Goal: Transaction & Acquisition: Purchase product/service

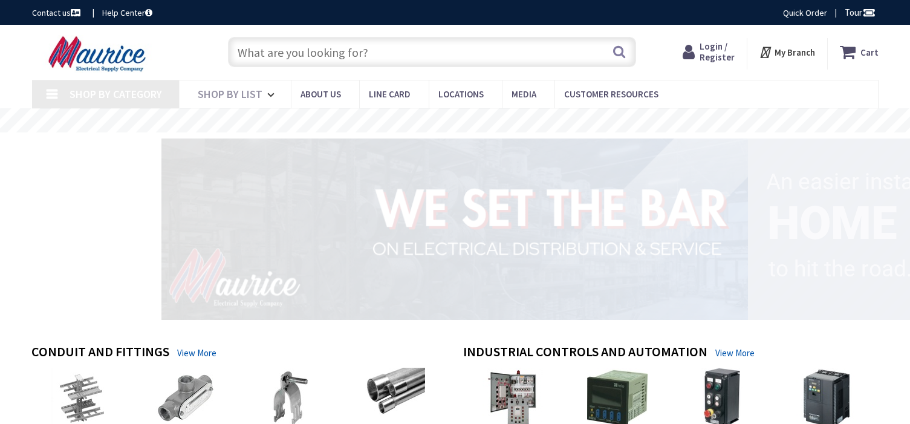
type input "[PERSON_NAME][GEOGRAPHIC_DATA], [GEOGRAPHIC_DATA]"
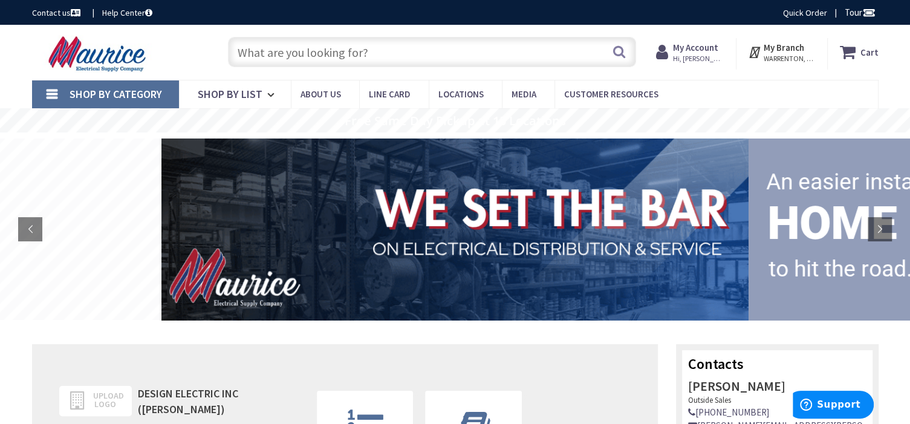
click at [246, 49] on input "text" at bounding box center [432, 52] width 408 height 30
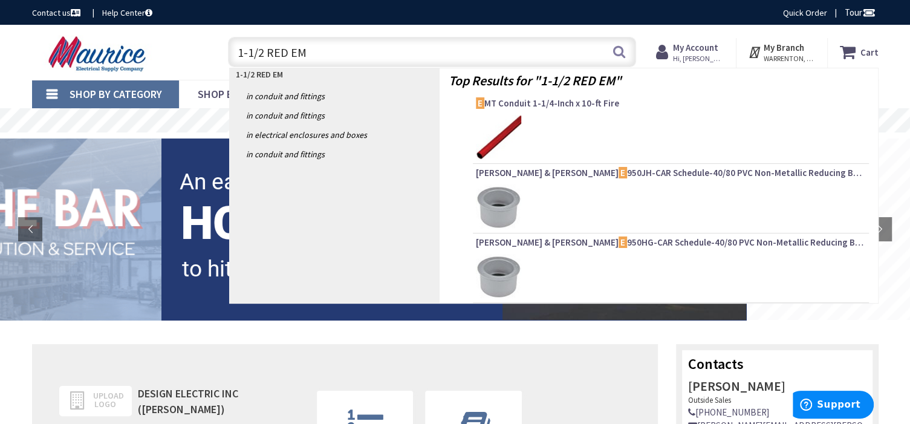
type input "1-1/2 RED EMT"
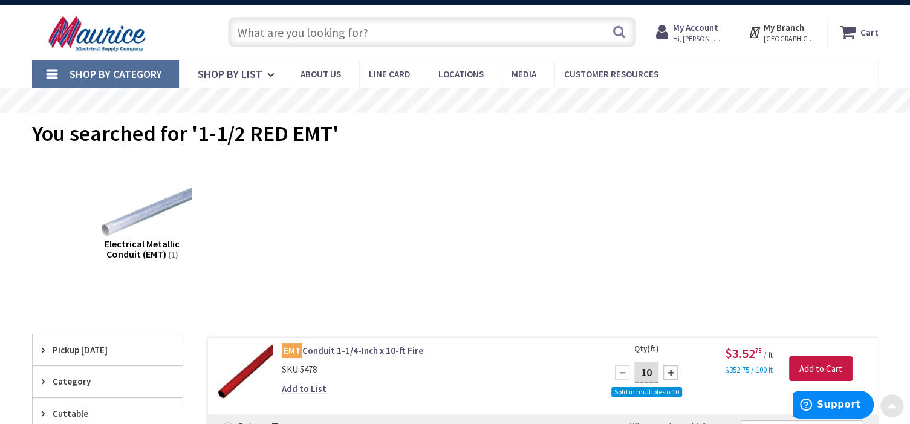
scroll to position [1, 0]
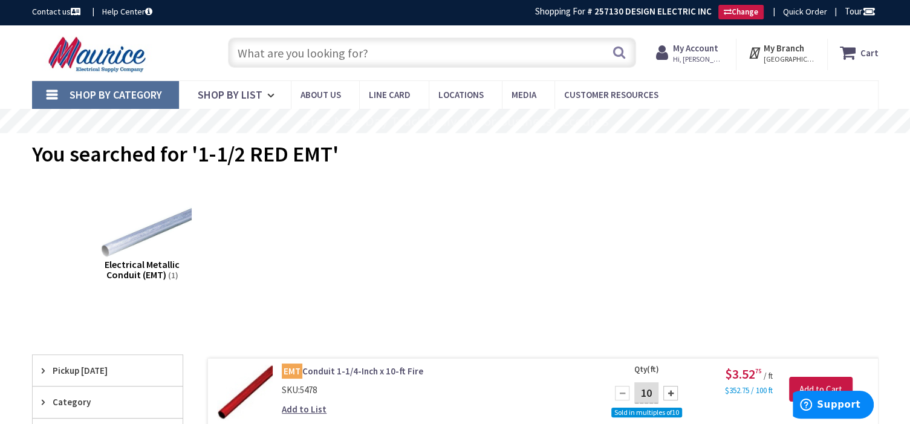
click at [274, 48] on input "text" at bounding box center [432, 52] width 408 height 30
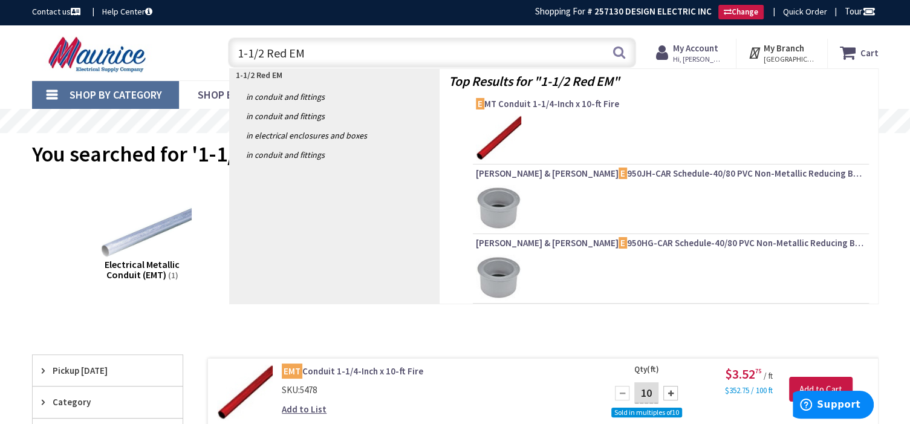
type input "1-1/2 Red EMT"
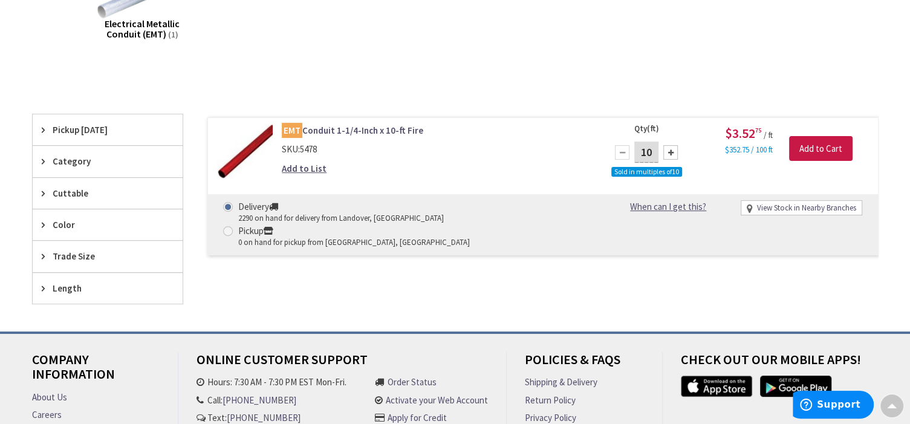
scroll to position [243, 0]
